Goal: Check status: Check status

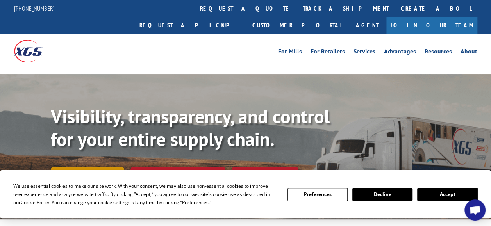
click at [94, 167] on link "Track shipment" at bounding box center [87, 175] width 73 height 16
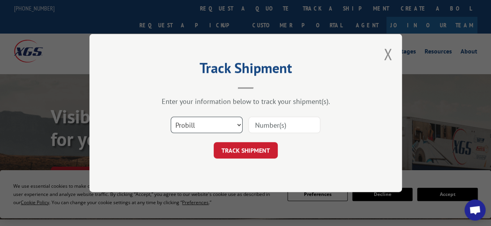
click at [236, 123] on select "Select category... Probill BOL PO" at bounding box center [207, 125] width 72 height 16
select select "bol"
click at [171, 117] on select "Select category... Probill BOL PO" at bounding box center [207, 125] width 72 height 16
click at [269, 123] on input at bounding box center [284, 125] width 72 height 16
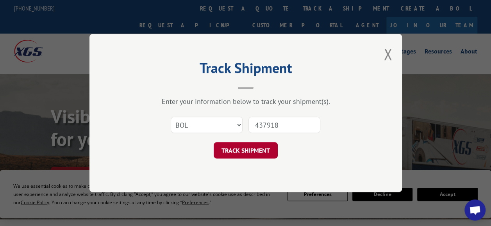
type input "437918"
click at [252, 148] on button "TRACK SHIPMENT" at bounding box center [246, 150] width 64 height 16
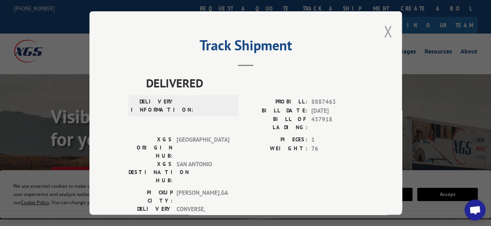
click at [384, 27] on button "Close modal" at bounding box center [388, 31] width 9 height 21
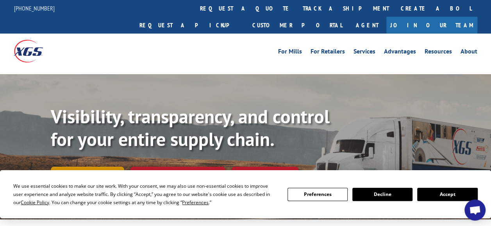
click at [109, 167] on link "Track shipment" at bounding box center [87, 175] width 73 height 16
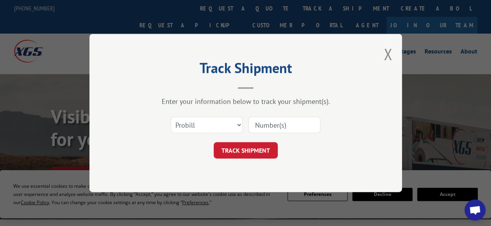
click at [294, 126] on input at bounding box center [284, 125] width 72 height 16
type input "017572"
click at [239, 123] on select "Select category... Probill BOL PO" at bounding box center [207, 125] width 72 height 16
select select "bol"
click at [171, 117] on select "Select category... Probill BOL PO" at bounding box center [207, 125] width 72 height 16
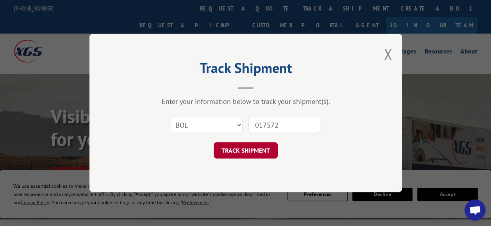
click at [245, 152] on button "TRACK SHIPMENT" at bounding box center [246, 150] width 64 height 16
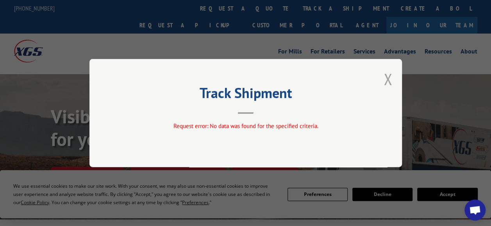
click at [387, 77] on button "Close modal" at bounding box center [388, 79] width 9 height 21
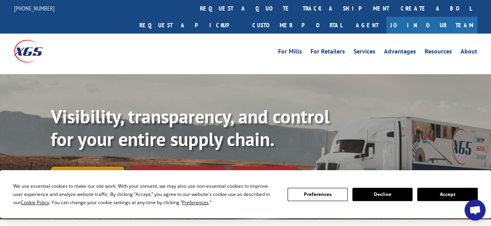
click at [80, 167] on link "Track shipment" at bounding box center [87, 175] width 73 height 16
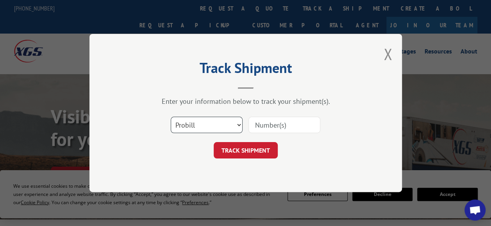
click at [239, 124] on select "Select category... Probill BOL PO" at bounding box center [207, 125] width 72 height 16
select select "bol"
click at [171, 117] on select "Select category... Probill BOL PO" at bounding box center [207, 125] width 72 height 16
click at [259, 123] on input at bounding box center [284, 125] width 72 height 16
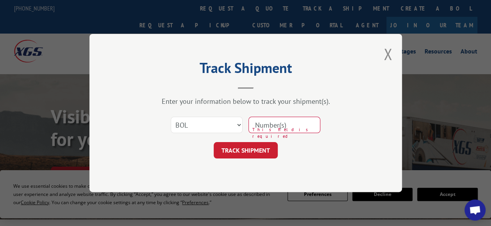
click at [261, 129] on input at bounding box center [284, 125] width 72 height 16
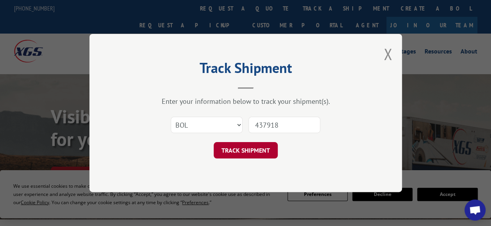
type input "437918"
click at [243, 150] on button "TRACK SHIPMENT" at bounding box center [246, 150] width 64 height 16
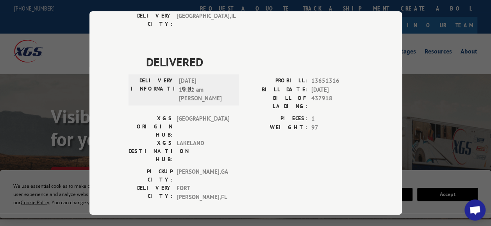
scroll to position [539, 0]
